Goal: Navigation & Orientation: Go to known website

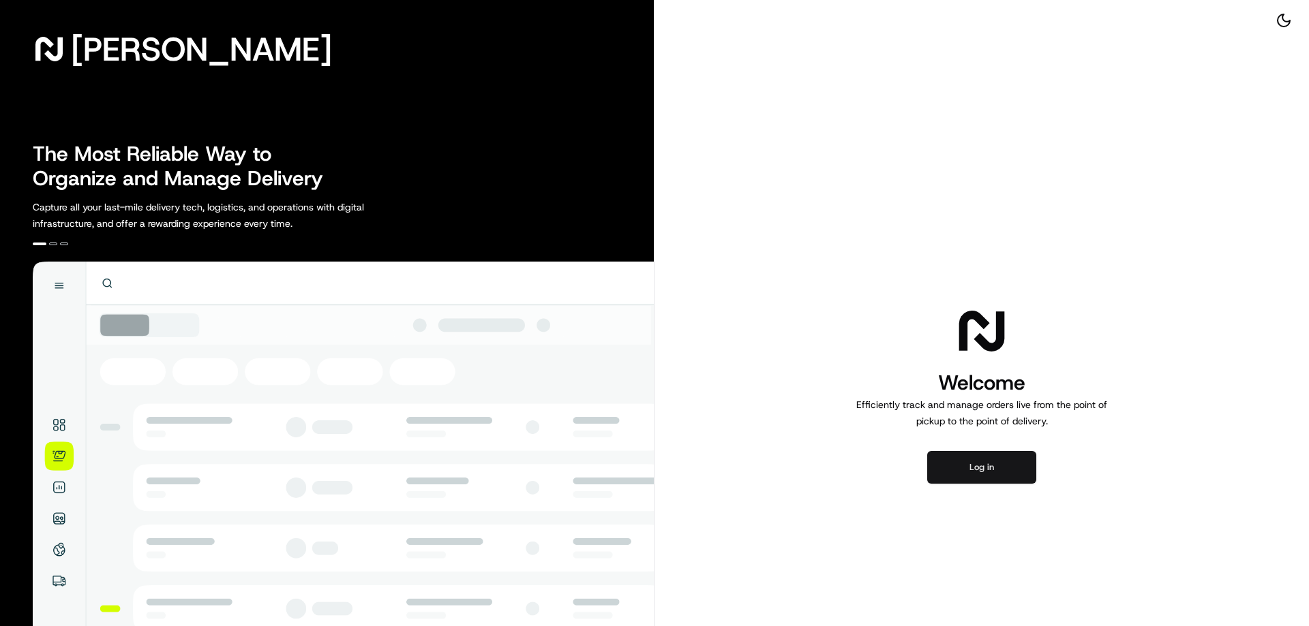
click at [967, 472] on button "Log in" at bounding box center [981, 467] width 109 height 33
